Goal: Use online tool/utility

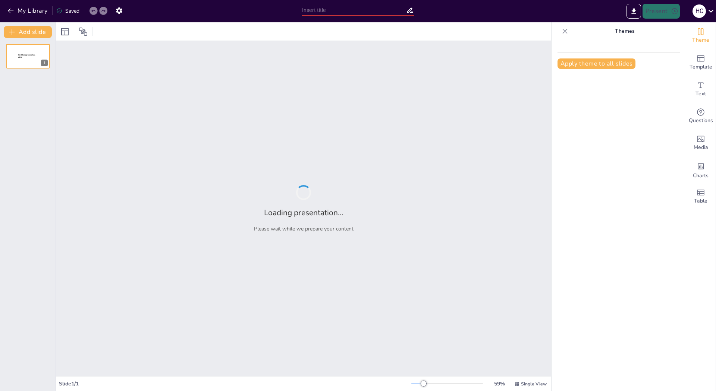
type input "Конкуренция в [GEOGRAPHIC_DATA]: Сравнительный анализ Devitskaya и [DEMOGRAPHIC…"
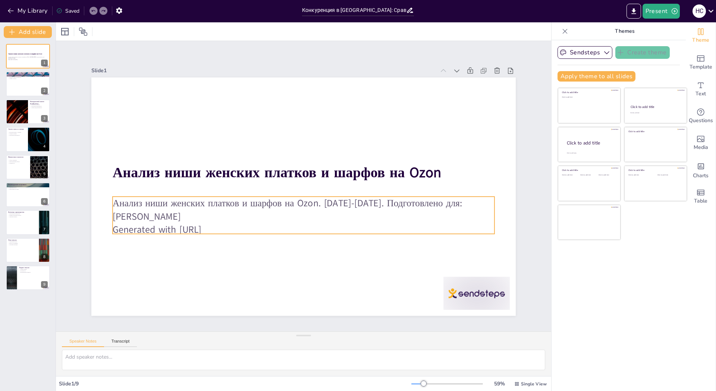
scroll to position [12, 0]
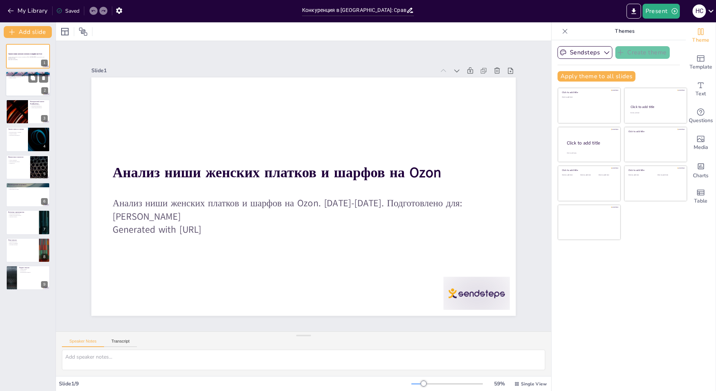
click at [26, 83] on div at bounding box center [28, 84] width 45 height 25
type textarea "Высокий рейтинг компании Devitskaya, составленный на основе более 85 000 отзыво…"
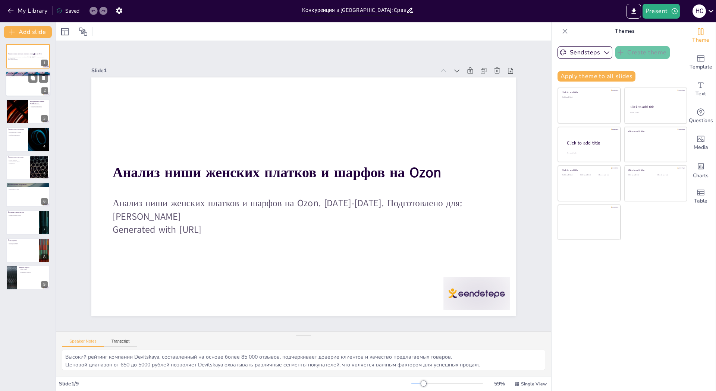
scroll to position [0, 0]
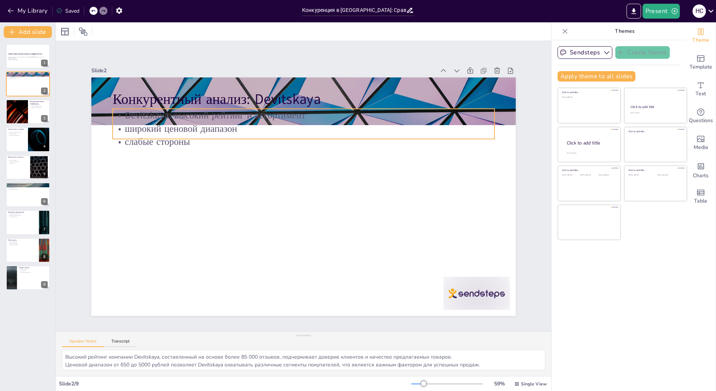
click at [138, 95] on p "Devitskaya: высокий рейтинг и ассортимент" at bounding box center [310, 115] width 381 height 53
click at [132, 139] on div at bounding box center [304, 142] width 382 height 6
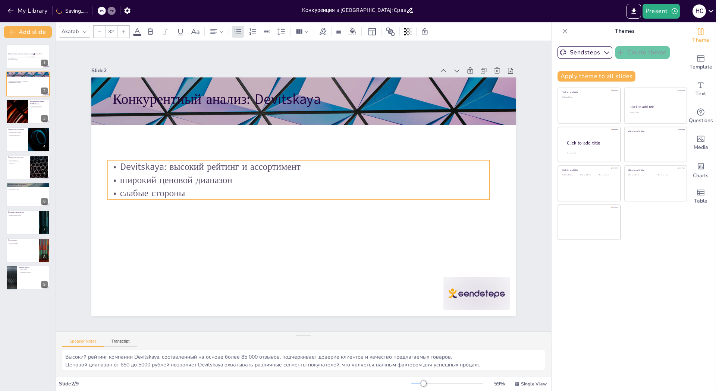
drag, startPoint x: 132, startPoint y: 126, endPoint x: 152, endPoint y: 90, distance: 41.4
click at [129, 187] on p "слабые стороны" at bounding box center [299, 193] width 382 height 13
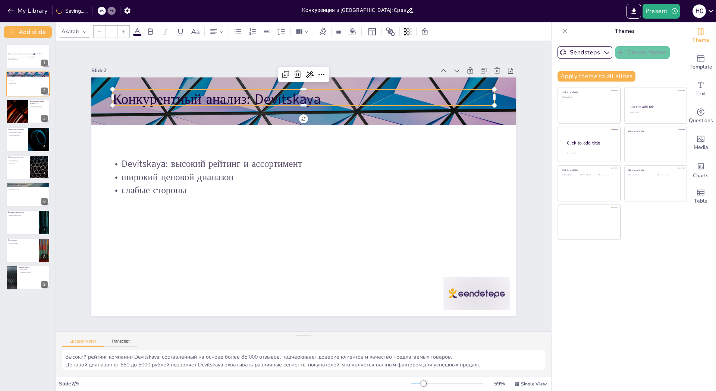
type input "48"
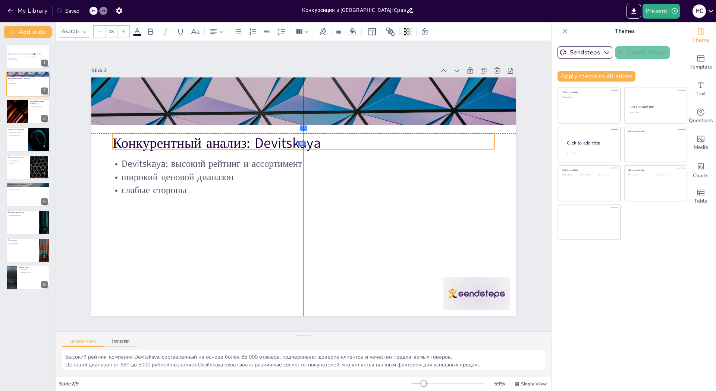
drag, startPoint x: 150, startPoint y: 84, endPoint x: 151, endPoint y: 128, distance: 43.6
click at [151, 128] on p "Конкурентный анализ: Devitskaya" at bounding box center [308, 143] width 382 height 59
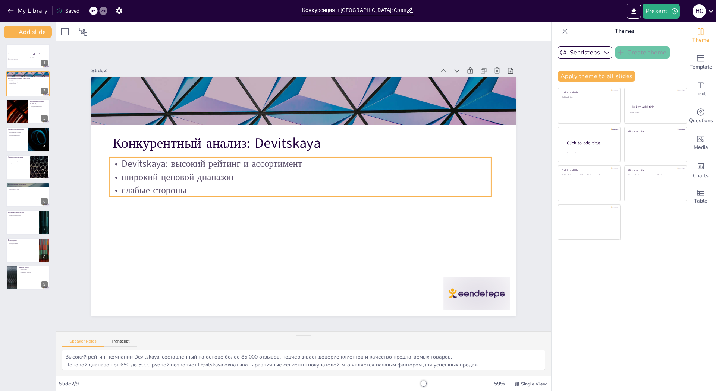
scroll to position [12, 0]
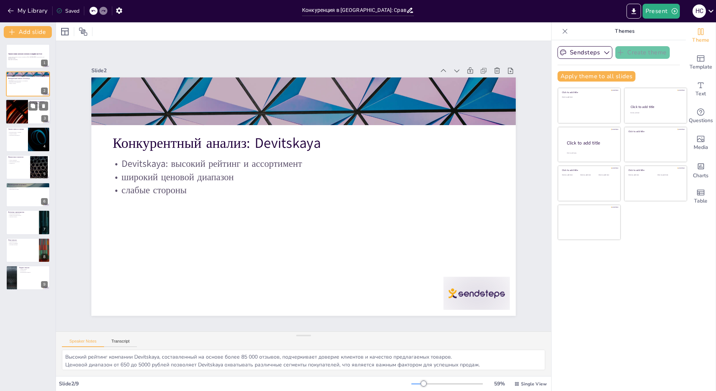
click at [25, 118] on div at bounding box center [16, 111] width 45 height 25
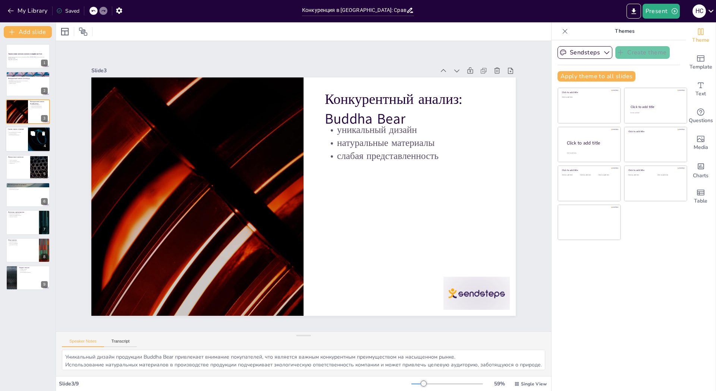
click at [18, 135] on p "натуральные материалы" at bounding box center [17, 135] width 18 height 1
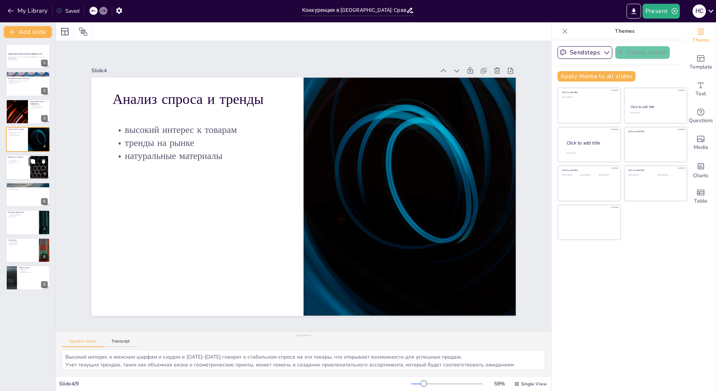
click at [15, 169] on div at bounding box center [28, 167] width 45 height 25
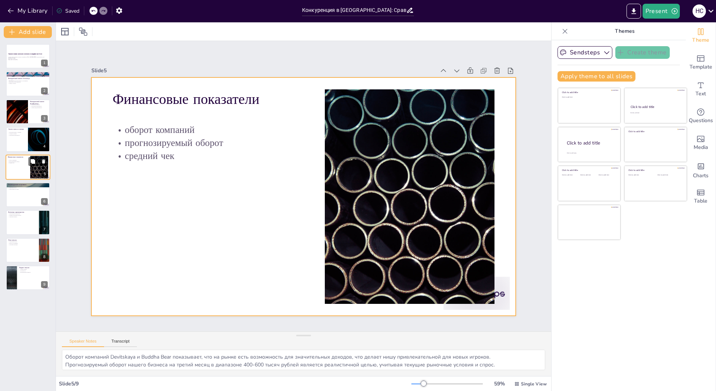
click at [20, 176] on div at bounding box center [28, 167] width 45 height 25
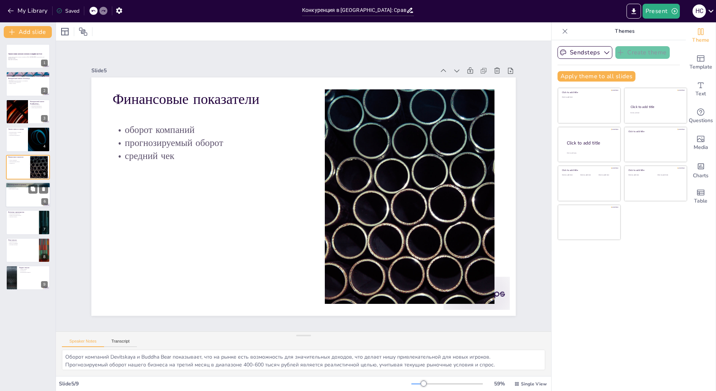
click at [19, 205] on div at bounding box center [28, 194] width 45 height 25
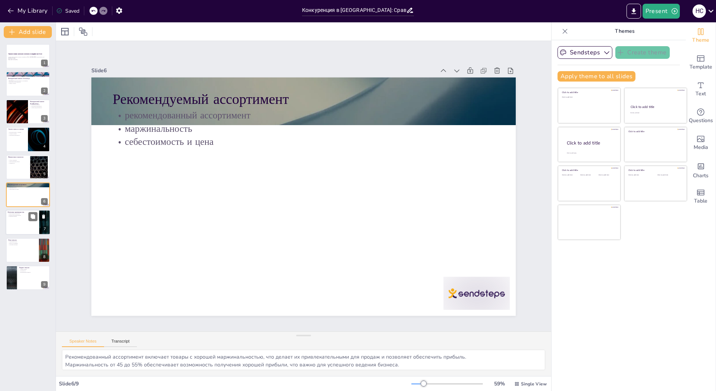
click at [25, 226] on div at bounding box center [28, 222] width 45 height 25
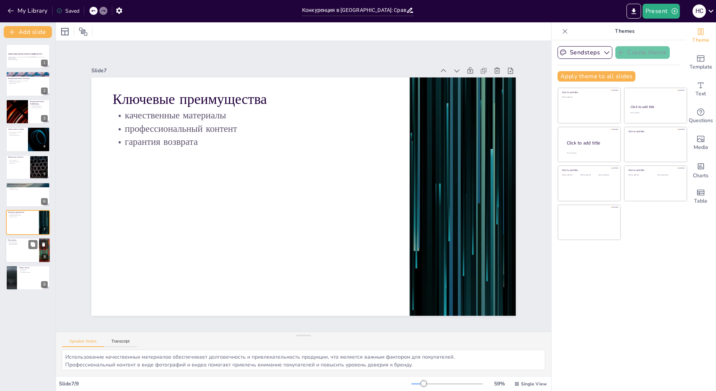
click at [14, 249] on div at bounding box center [28, 250] width 45 height 25
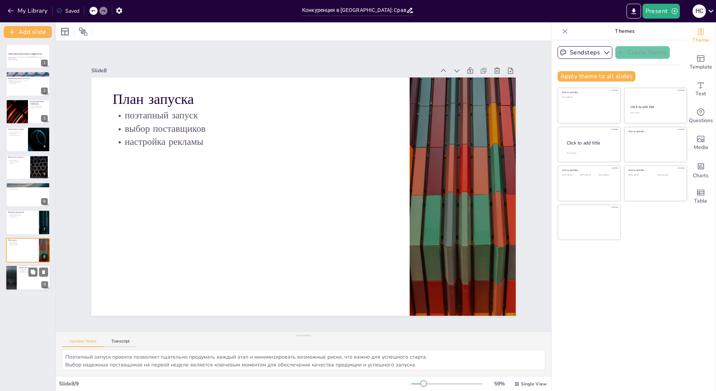
click at [27, 277] on div at bounding box center [28, 277] width 45 height 25
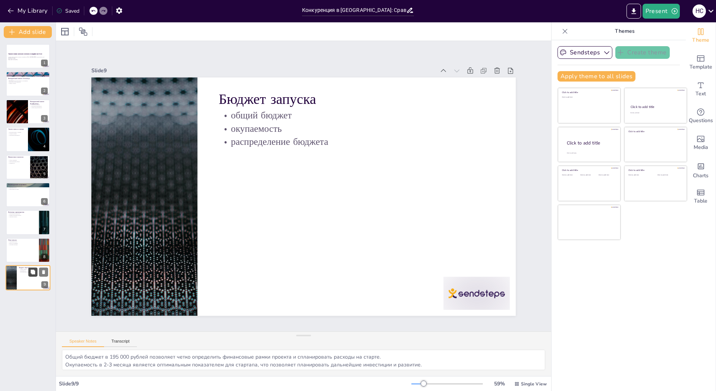
scroll to position [12, 0]
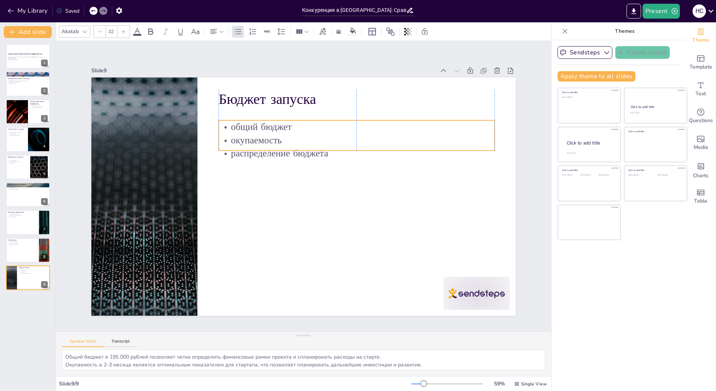
drag, startPoint x: 240, startPoint y: 88, endPoint x: 242, endPoint y: 91, distance: 3.8
click at [242, 112] on p "общий бюджет" at bounding box center [361, 133] width 275 height 42
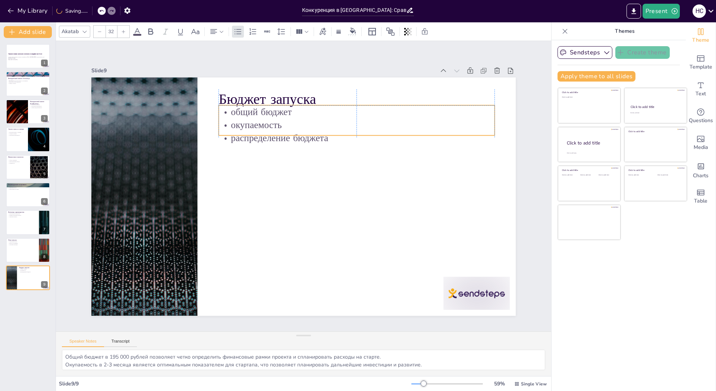
drag, startPoint x: 242, startPoint y: 95, endPoint x: 242, endPoint y: 91, distance: 4.8
click at [242, 97] on p "общий бюджет" at bounding box center [363, 118] width 275 height 42
click at [242, 123] on p "распределение бюджета" at bounding box center [360, 144] width 275 height 42
click at [240, 127] on div at bounding box center [361, 144] width 275 height 35
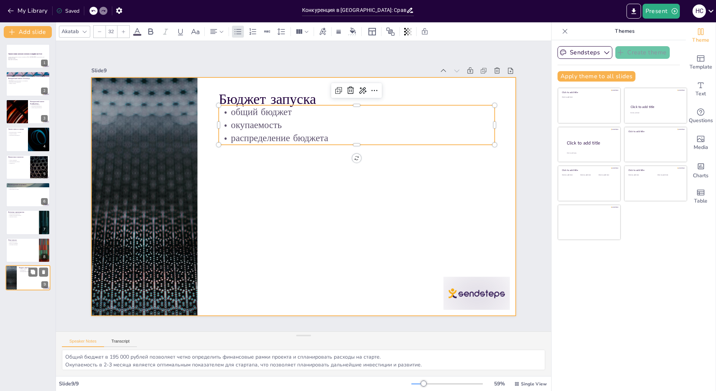
click at [25, 277] on div at bounding box center [28, 277] width 45 height 25
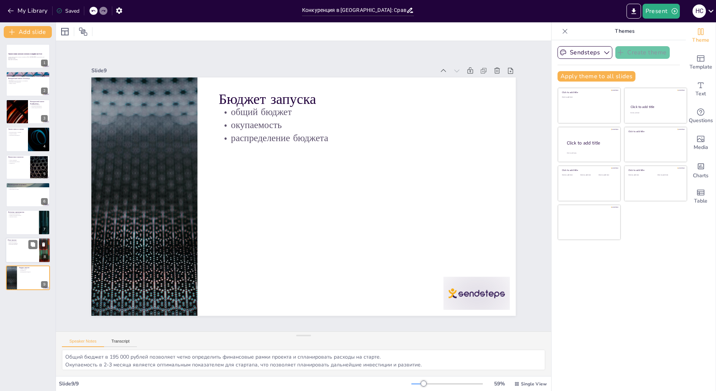
click at [18, 238] on div "[PERSON_NAME] запуска поэтапный запуск выбор поставщиков настройка рекламы 8" at bounding box center [28, 250] width 45 height 25
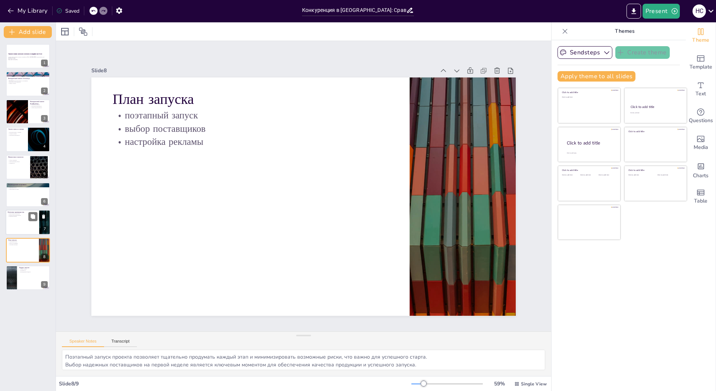
click at [21, 216] on p "гарантия возврата" at bounding box center [22, 216] width 29 height 1
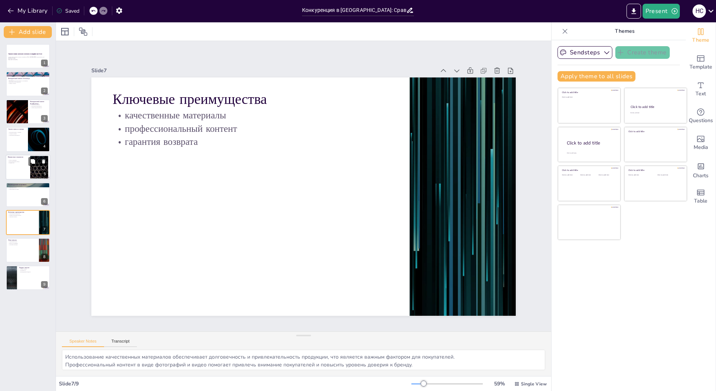
click at [25, 179] on div "Финансовые показатели оборот компаний прогнозируемый оборот средний чек 5" at bounding box center [28, 167] width 45 height 25
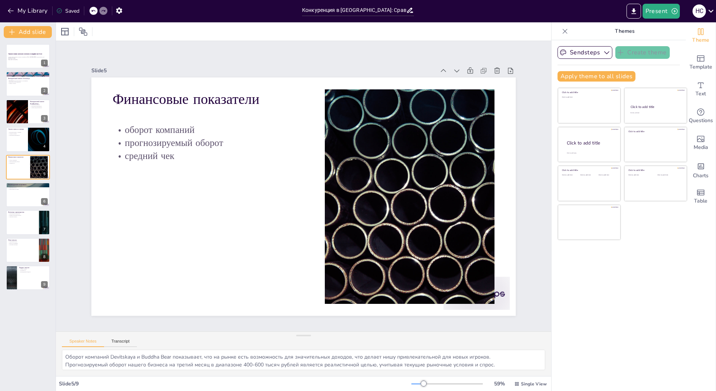
click at [26, 154] on div "Анализ ниши женских платков и шарфов на Ozon Анализ ниши женских платков и шарф…" at bounding box center [28, 167] width 56 height 246
click at [42, 114] on div at bounding box center [28, 111] width 45 height 25
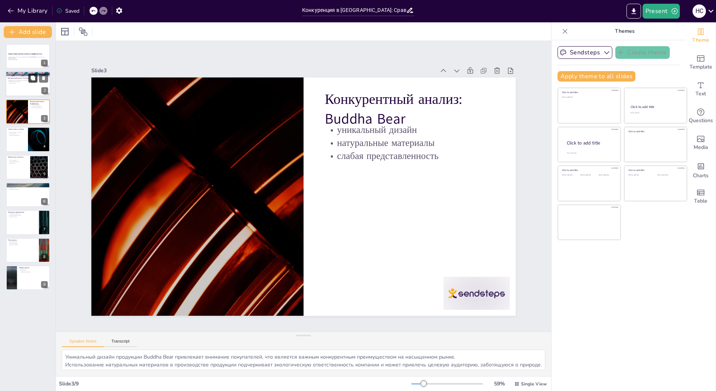
click at [28, 75] on button at bounding box center [32, 78] width 9 height 9
type textarea "Высокий рейтинг компании Devitskaya, составленный на основе более 85 000 отзыво…"
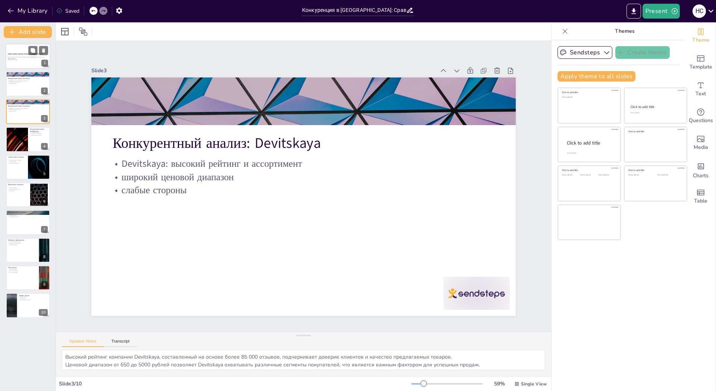
scroll to position [12, 0]
click at [18, 51] on div at bounding box center [28, 56] width 45 height 25
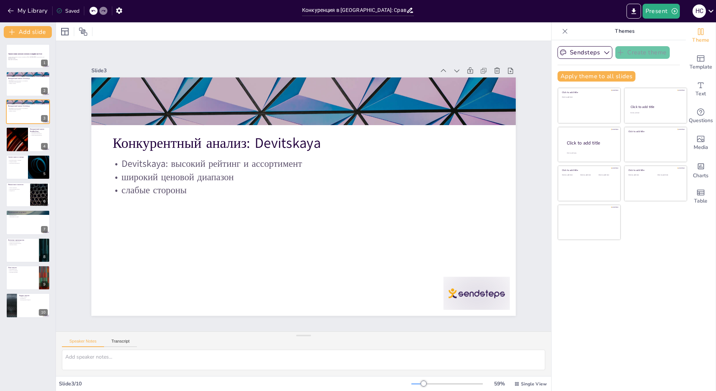
scroll to position [0, 0]
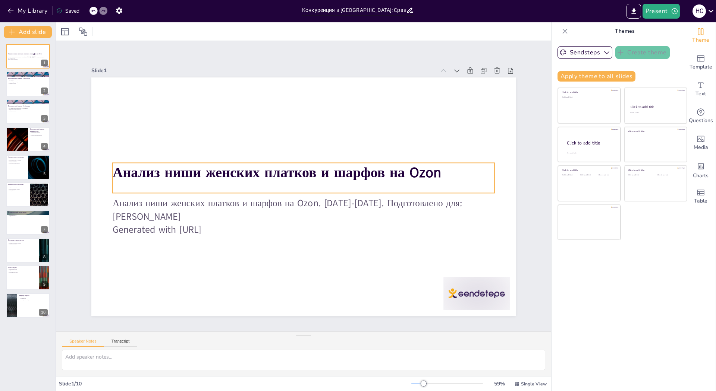
click at [165, 157] on strong "Анализ ниши женских платков и шарфов на Ozon" at bounding box center [278, 170] width 329 height 53
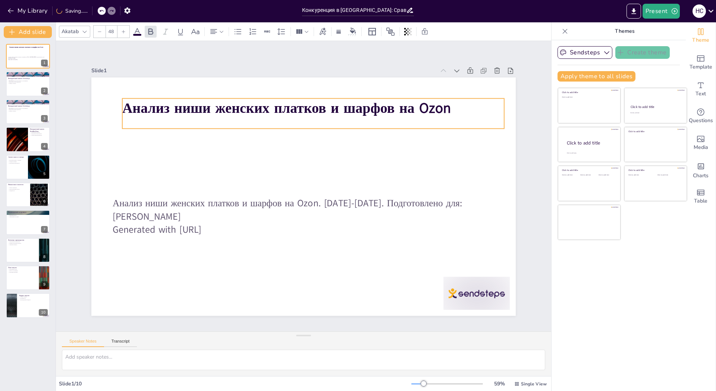
drag, startPoint x: 186, startPoint y: 163, endPoint x: 196, endPoint y: 98, distance: 65.2
click at [196, 98] on strong "Анализ ниши женских платков и шарфов на Ozon" at bounding box center [303, 106] width 325 height 87
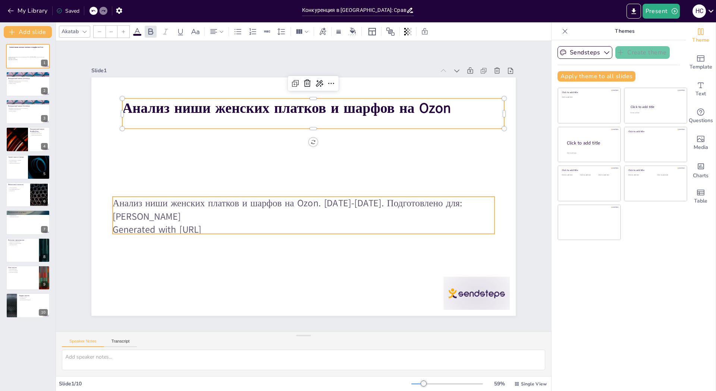
click at [178, 195] on p "Анализ ниши женских платков и шарфов на Ozon. [DATE]-[DATE]. Подготовлено для: …" at bounding box center [301, 210] width 382 height 66
type input "32"
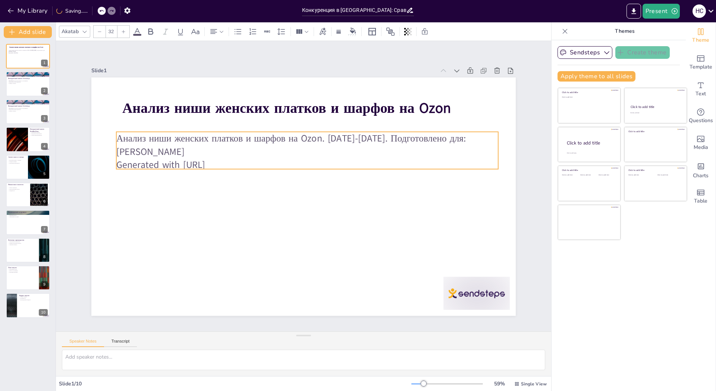
drag, startPoint x: 195, startPoint y: 182, endPoint x: 194, endPoint y: 130, distance: 52.6
click at [194, 132] on p "Анализ ниши женских платков и шарфов на Ozon. [DATE]-[DATE]. Подготовлено для: …" at bounding box center [307, 145] width 382 height 26
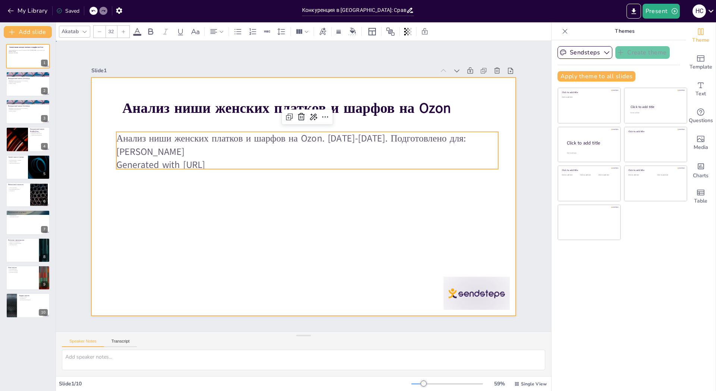
drag, startPoint x: 314, startPoint y: 251, endPoint x: 256, endPoint y: 217, distance: 66.6
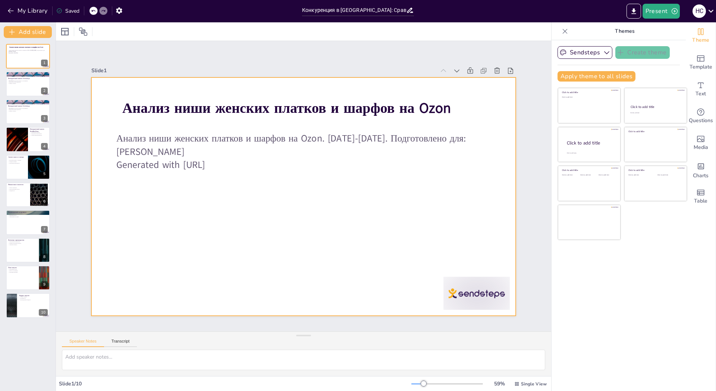
click at [255, 216] on div at bounding box center [295, 193] width 461 height 475
